Goal: Task Accomplishment & Management: Use online tool/utility

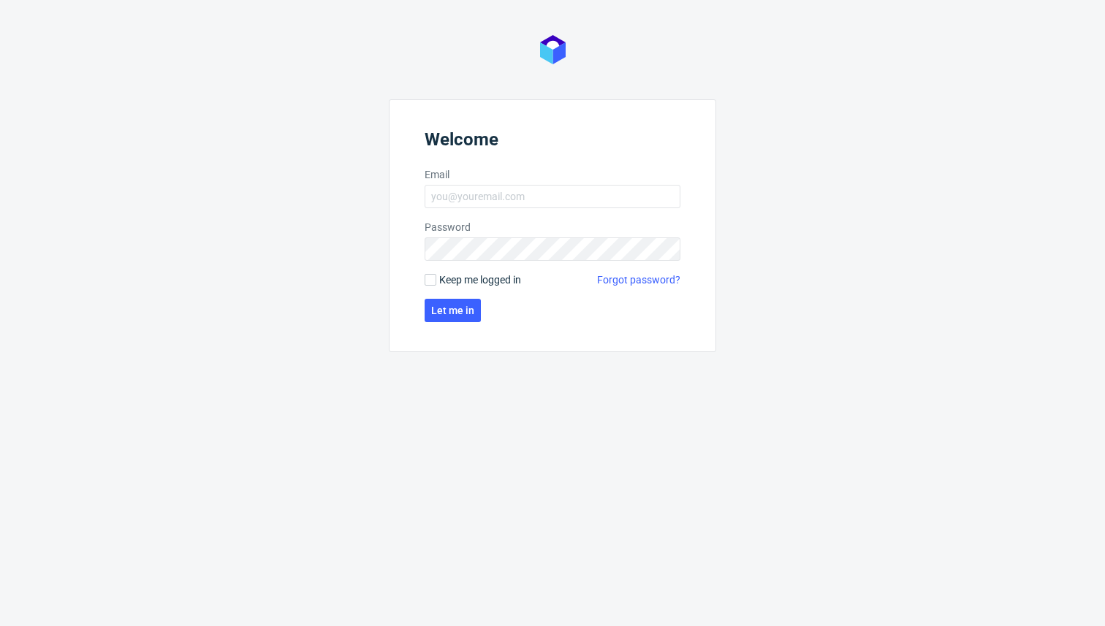
click at [0, 626] on nordpass-portal at bounding box center [0, 626] width 0 height 0
type input "[PERSON_NAME][EMAIL_ADDRESS][DOMAIN_NAME]"
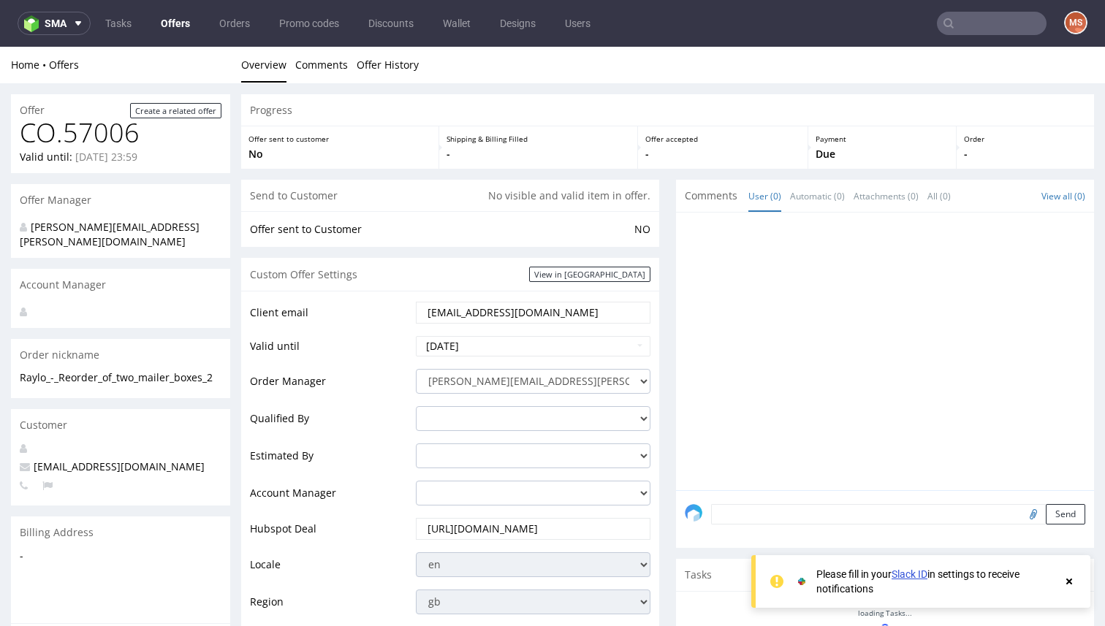
click at [1071, 586] on icon at bounding box center [1069, 582] width 13 height 12
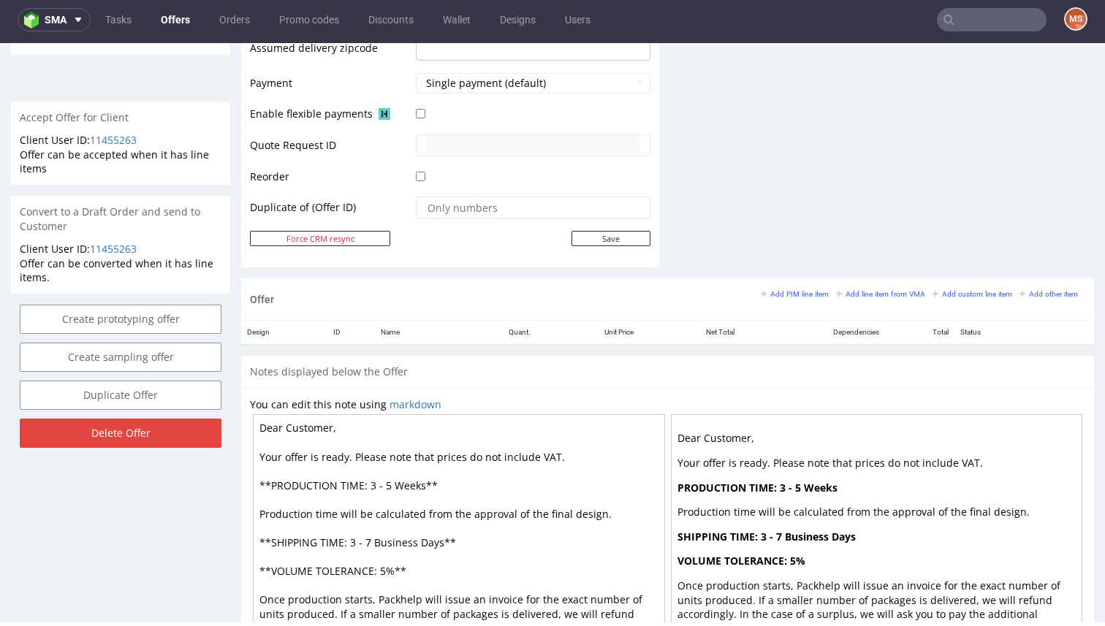
scroll to position [491, 0]
